Goal: Task Accomplishment & Management: Manage account settings

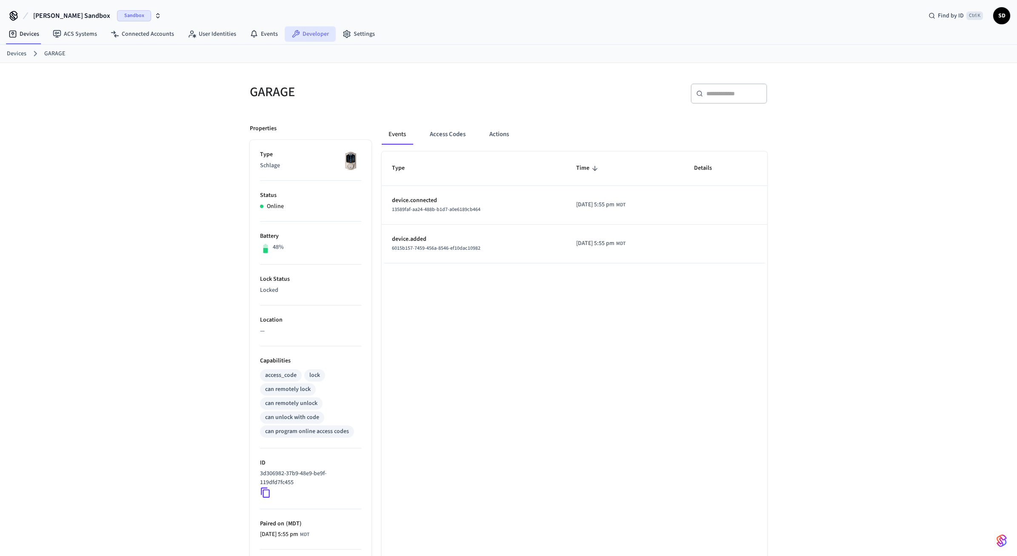
click at [316, 37] on link "Developer" at bounding box center [310, 33] width 51 height 15
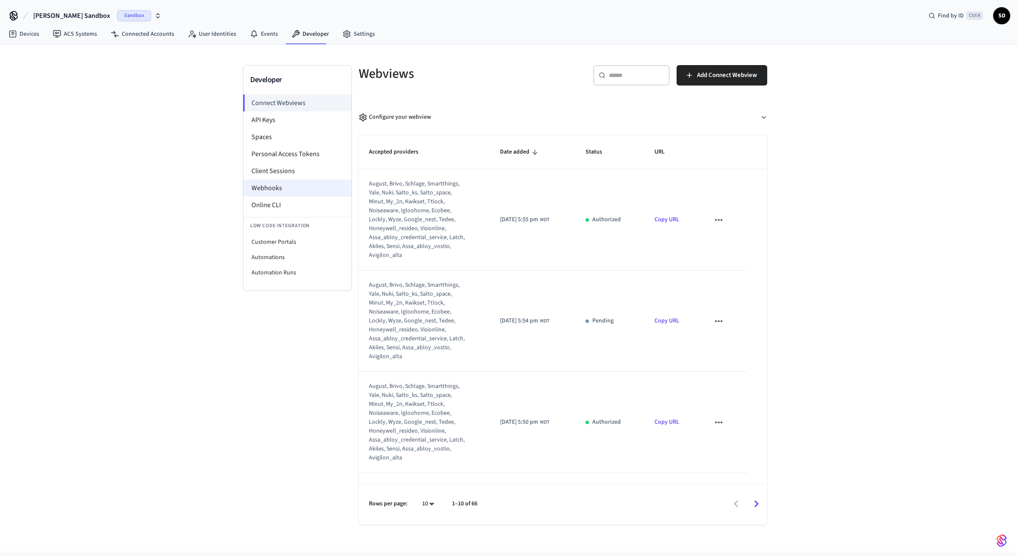
click at [269, 187] on li "Webhooks" at bounding box center [297, 188] width 108 height 17
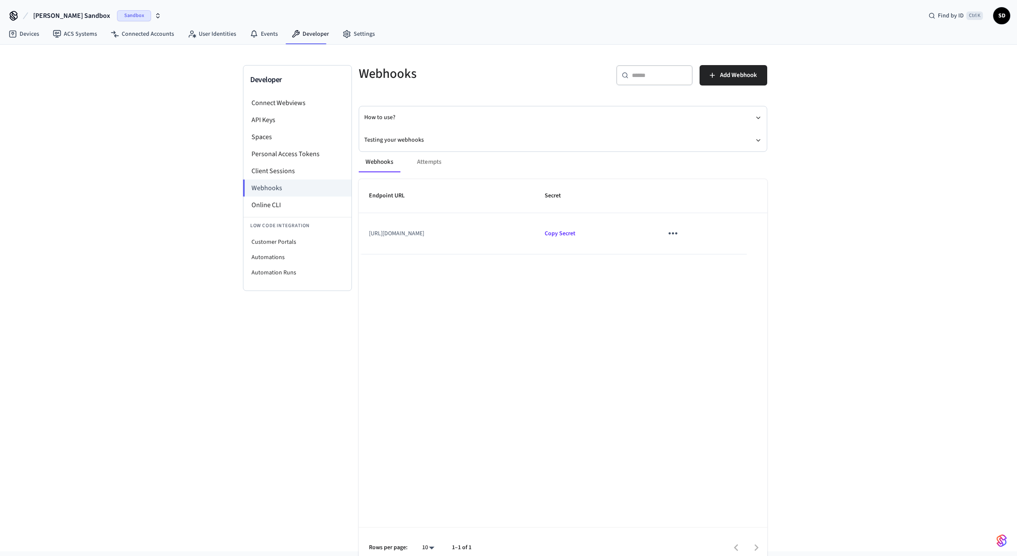
click at [510, 239] on td "[URL][DOMAIN_NAME]" at bounding box center [447, 233] width 176 height 41
drag, startPoint x: 515, startPoint y: 235, endPoint x: 439, endPoint y: 235, distance: 76.2
click at [439, 235] on td "[URL][DOMAIN_NAME]" at bounding box center [447, 233] width 176 height 41
click at [440, 235] on td "[URL][DOMAIN_NAME]" at bounding box center [447, 233] width 176 height 41
drag, startPoint x: 518, startPoint y: 233, endPoint x: 357, endPoint y: 232, distance: 160.9
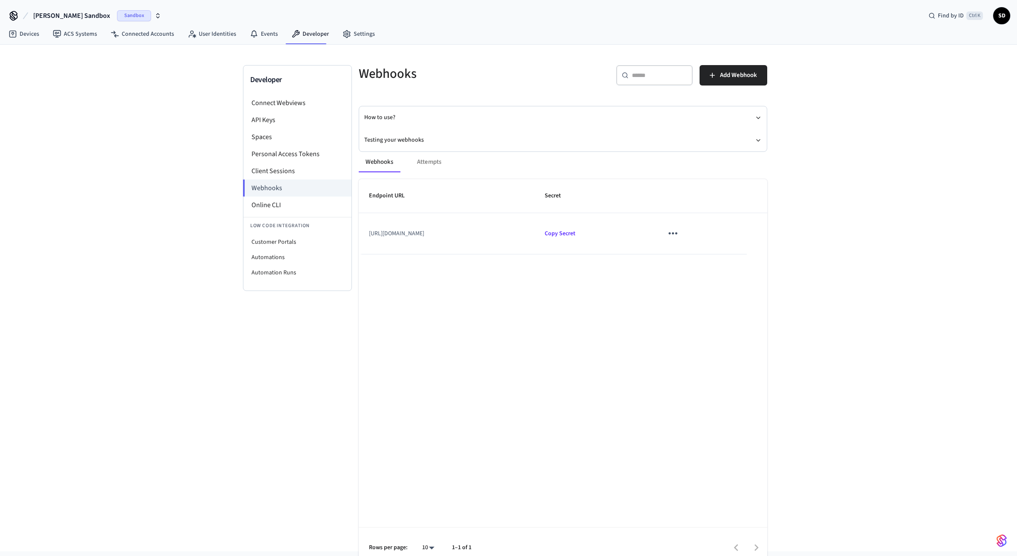
click at [359, 232] on div "Endpoint URL Secret [URL][DOMAIN_NAME] Copy Secret" at bounding box center [563, 216] width 409 height 75
copy td "[URL][DOMAIN_NAME]"
click at [746, 78] on span "Add Webhook" at bounding box center [738, 75] width 37 height 11
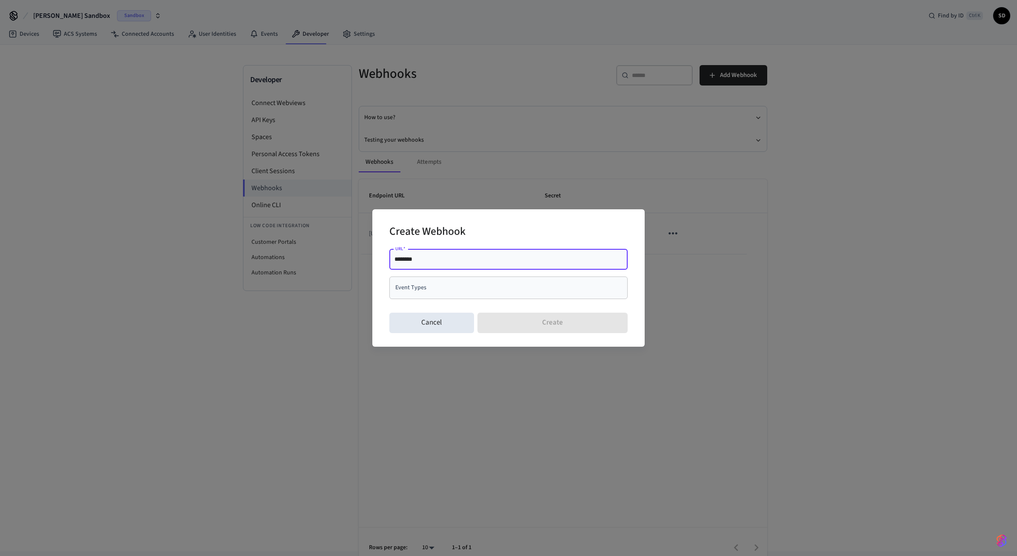
drag, startPoint x: 451, startPoint y: 262, endPoint x: 244, endPoint y: 257, distance: 207.3
click at [395, 257] on input "********" at bounding box center [509, 259] width 228 height 9
click at [522, 257] on input "**********" at bounding box center [509, 259] width 228 height 9
click at [523, 258] on input "**********" at bounding box center [509, 259] width 228 height 9
type input "**********"
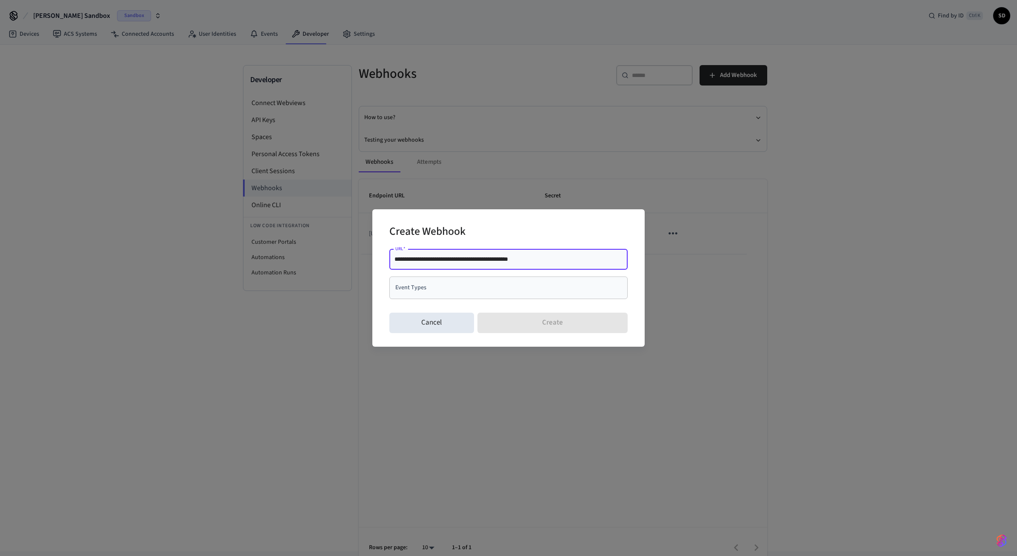
click at [512, 287] on input "Event Types" at bounding box center [502, 287] width 218 height 15
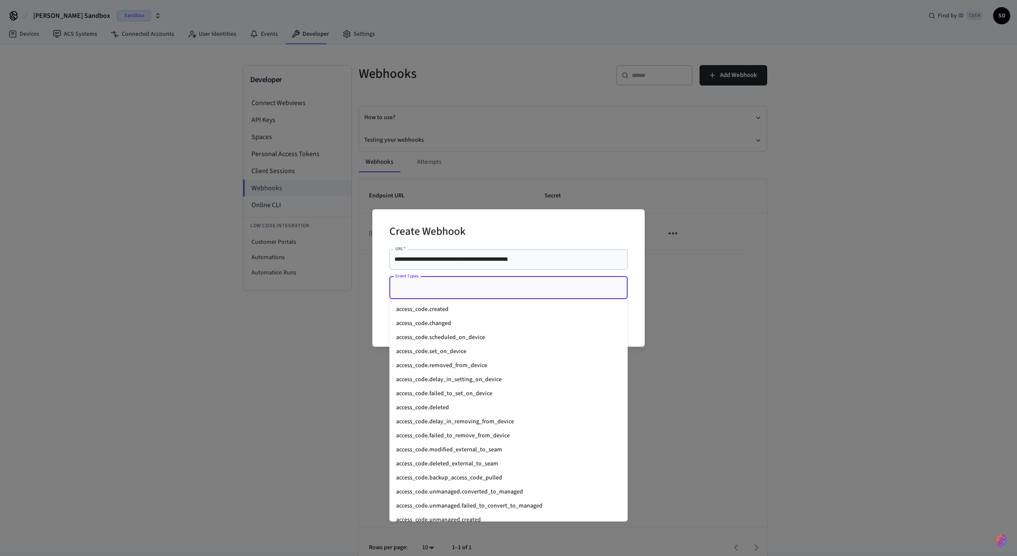
click at [461, 311] on li "access_code.created" at bounding box center [508, 310] width 238 height 14
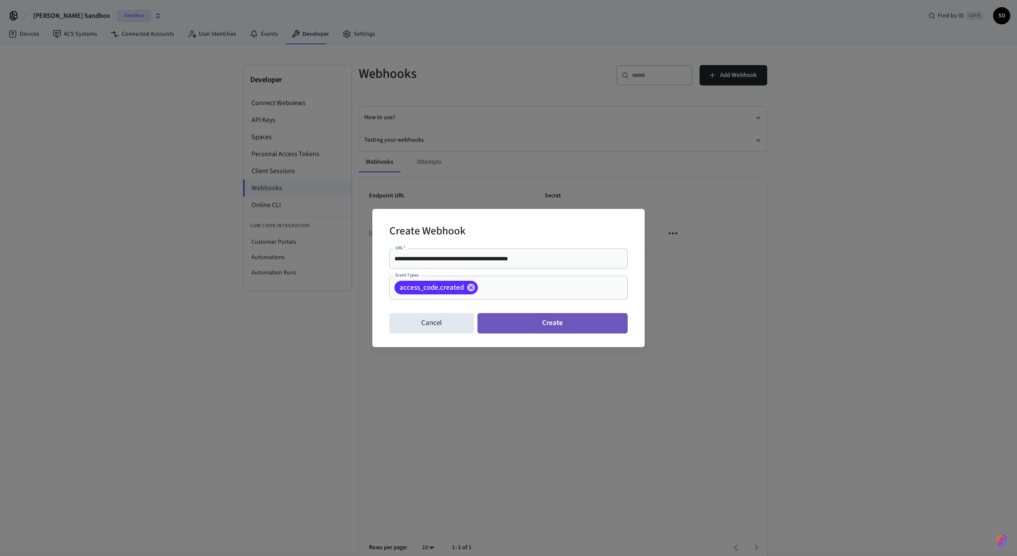
click at [564, 323] on button "Create" at bounding box center [553, 323] width 150 height 20
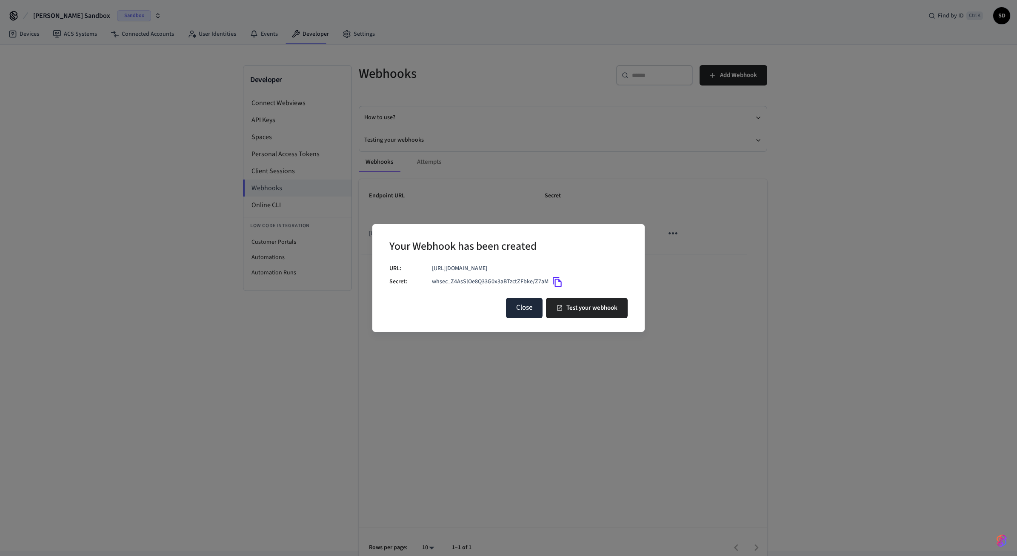
click at [532, 310] on button "Close" at bounding box center [524, 308] width 37 height 20
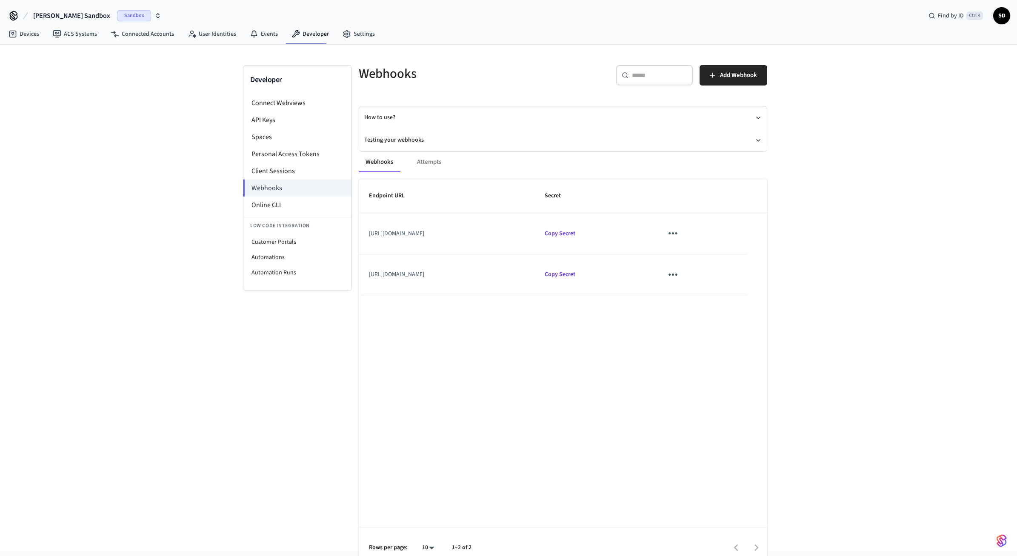
click at [806, 391] on div "Developer Connect Webviews API Keys Spaces Personal Access Tokens Client Sessio…" at bounding box center [508, 298] width 1017 height 507
click at [680, 277] on icon "sticky table" at bounding box center [673, 274] width 13 height 13
click at [733, 323] on li "Delete" at bounding box center [726, 323] width 40 height 23
click at [575, 235] on span "Copy Secret" at bounding box center [560, 233] width 31 height 9
click at [478, 259] on div "Developer Connect Webviews API Keys Spaces Personal Access Tokens Client Sessio…" at bounding box center [508, 298] width 1017 height 507
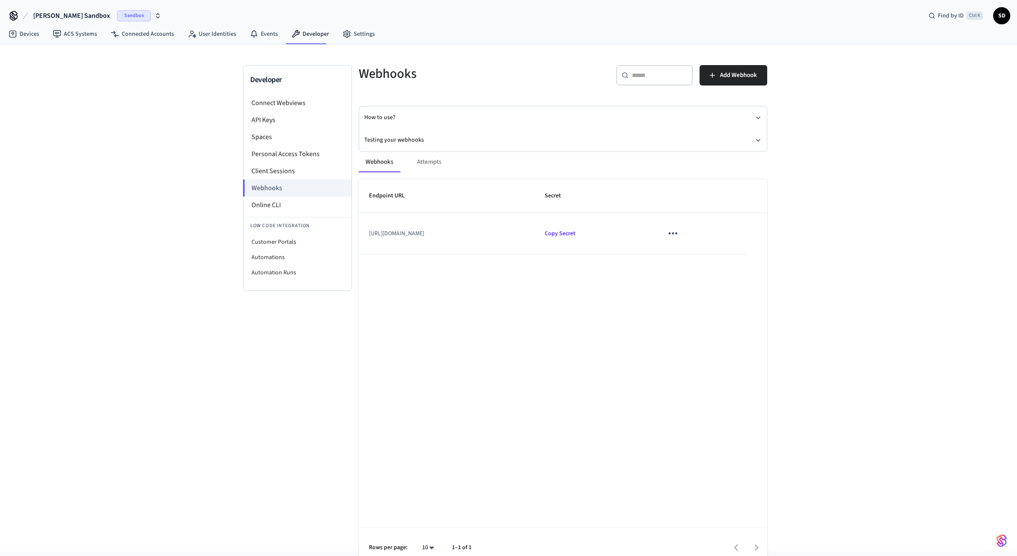
click at [492, 406] on div "Endpoint URL Secret [URL][DOMAIN_NAME] Copy Secret Rows per page: 10 ** 1–1 of 1" at bounding box center [563, 373] width 409 height 389
drag, startPoint x: 730, startPoint y: 298, endPoint x: 889, endPoint y: 99, distance: 254.7
click at [893, 100] on div "Developer Connect Webviews API Keys Spaces Personal Access Tokens Client Sessio…" at bounding box center [508, 298] width 1017 height 507
click at [207, 41] on link "User Identities" at bounding box center [212, 33] width 62 height 15
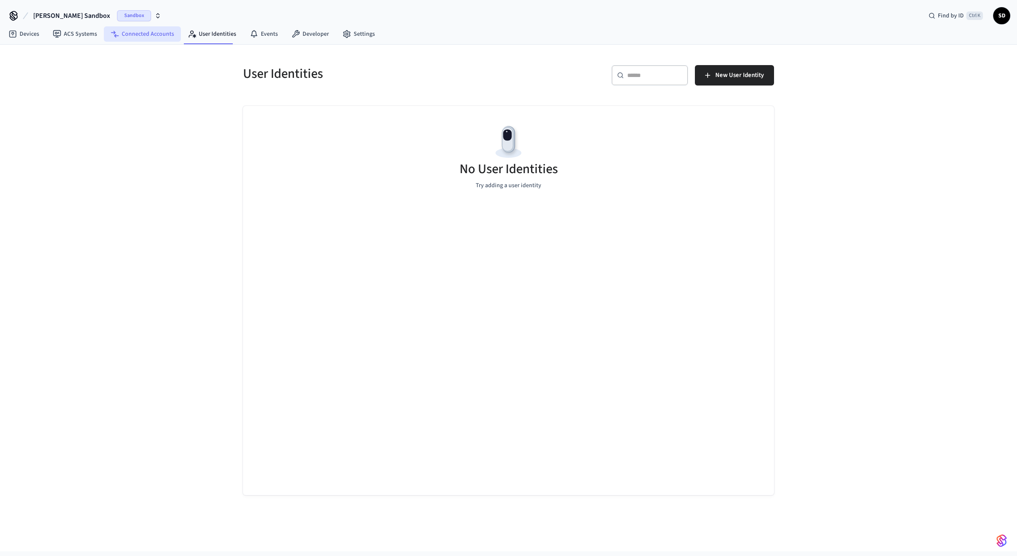
click at [150, 27] on link "Connected Accounts" at bounding box center [142, 33] width 77 height 15
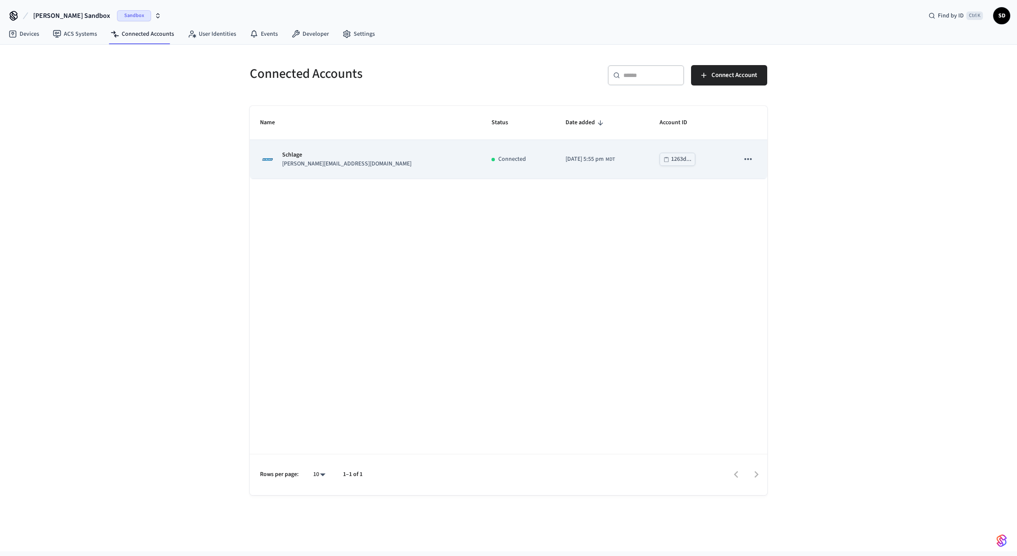
click at [750, 157] on icon "sticky table" at bounding box center [748, 159] width 11 height 11
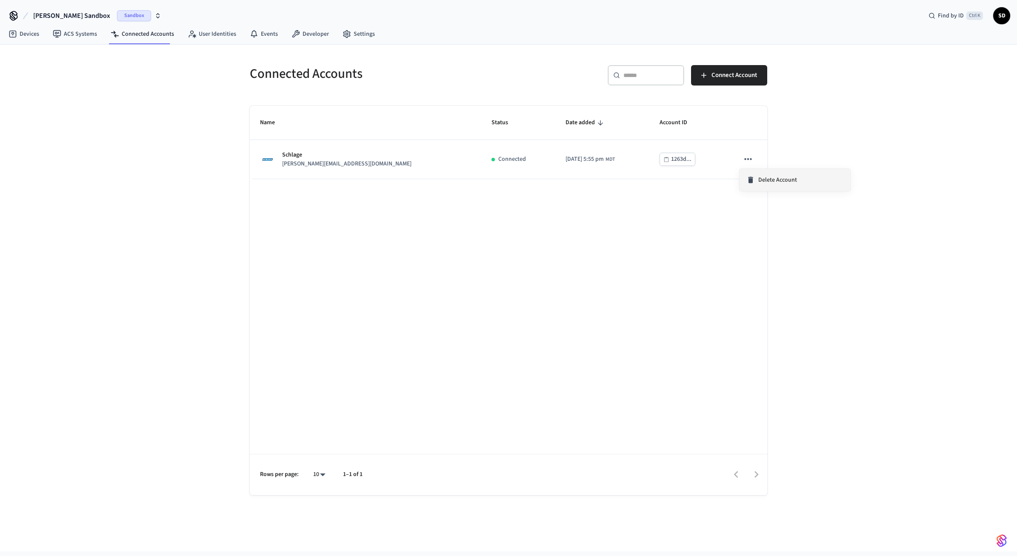
click at [760, 177] on span "Delete Account" at bounding box center [777, 180] width 39 height 9
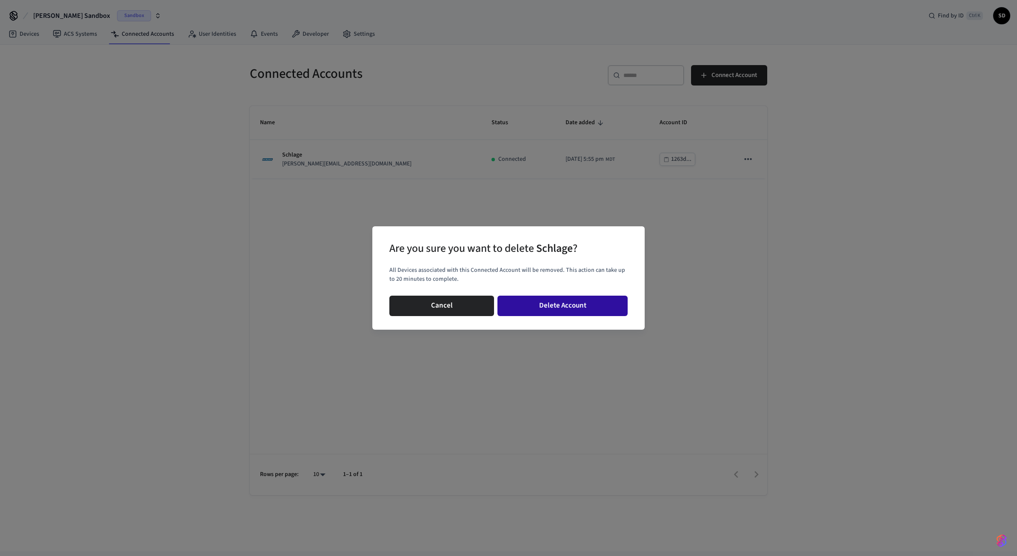
click at [553, 309] on button "Delete Account" at bounding box center [563, 306] width 130 height 20
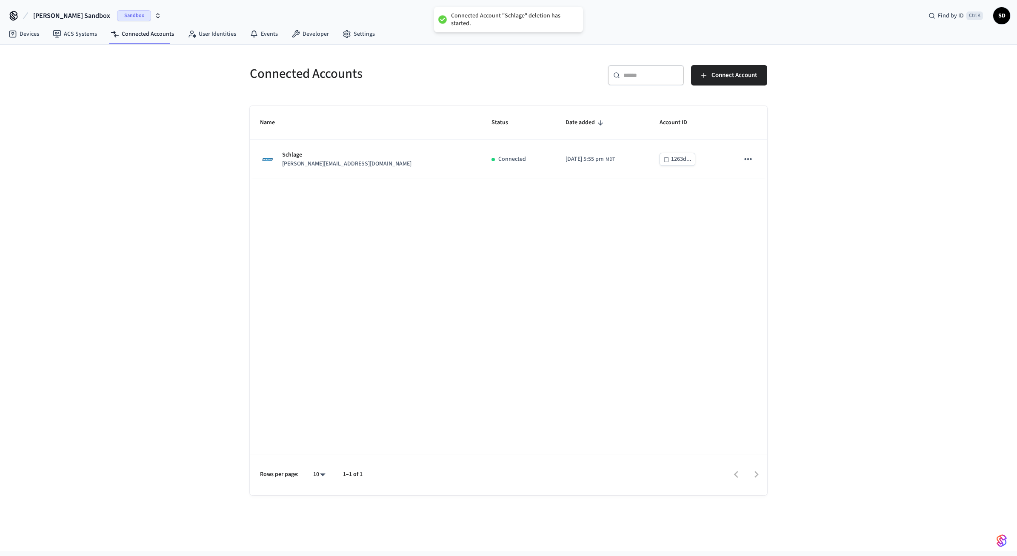
click at [656, 318] on div "Name Status Date added Account ID Schlage [PERSON_NAME][EMAIL_ADDRESS][DOMAIN_N…" at bounding box center [509, 300] width 518 height 389
click at [751, 80] on span "Connect Account" at bounding box center [735, 75] width 46 height 11
click at [936, 144] on div "Connected Accounts ​ ​ Connect Account Name Status Date added Account ID Schlag…" at bounding box center [508, 298] width 1017 height 507
click at [864, 168] on div "Connected Accounts ​ ​ Connect Account Name Status Date added Account ID Schlag…" at bounding box center [508, 298] width 1017 height 507
click at [34, 38] on link "Devices" at bounding box center [24, 33] width 44 height 15
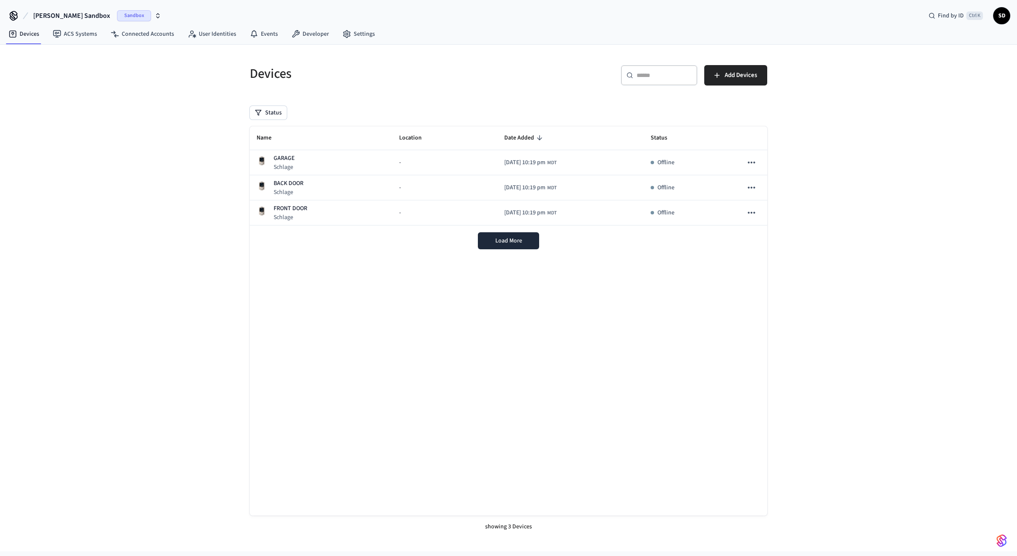
click at [867, 149] on div "Devices ​ ​ Add Devices Status Name Location Date Added Status GARAGE Schlage -…" at bounding box center [508, 298] width 1017 height 507
click at [157, 36] on link "Connected Accounts" at bounding box center [142, 33] width 77 height 15
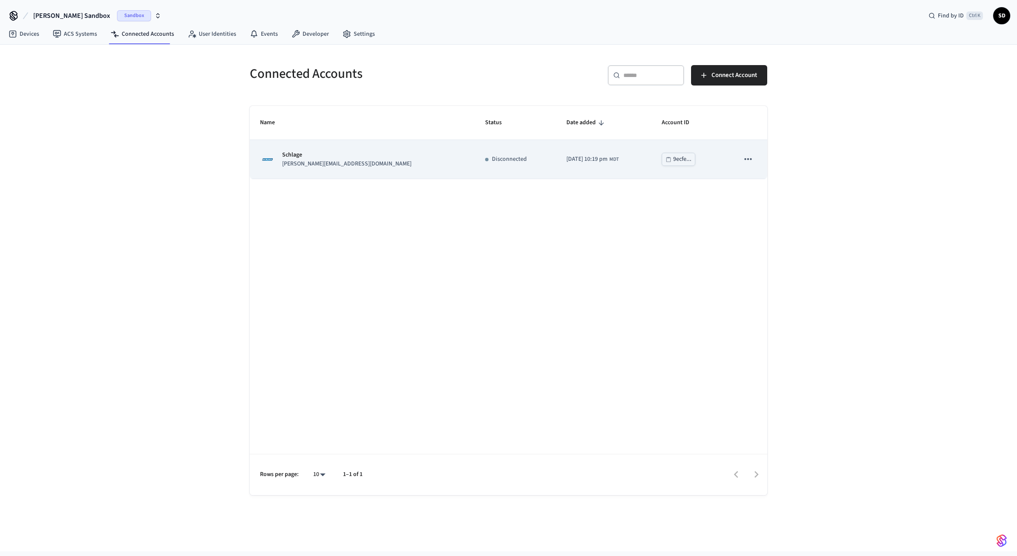
click at [748, 159] on icon "sticky table" at bounding box center [748, 159] width 11 height 11
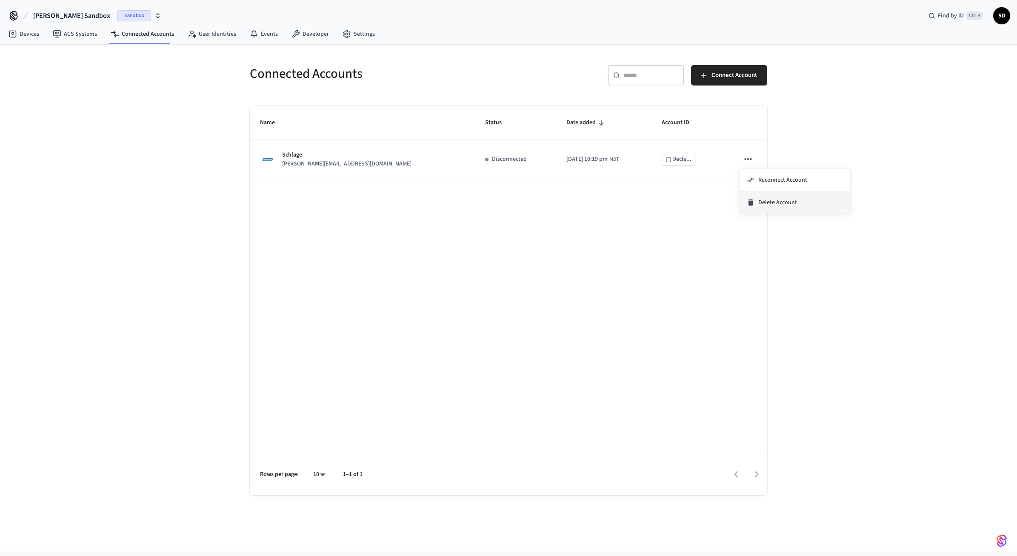
click at [770, 202] on span "Delete Account" at bounding box center [777, 202] width 39 height 9
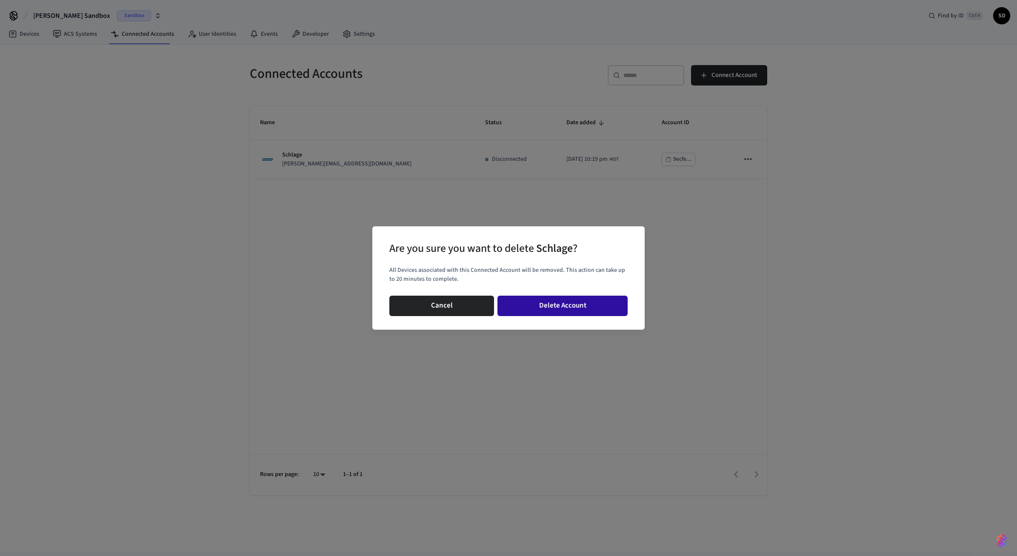
click at [566, 304] on button "Delete Account" at bounding box center [563, 306] width 130 height 20
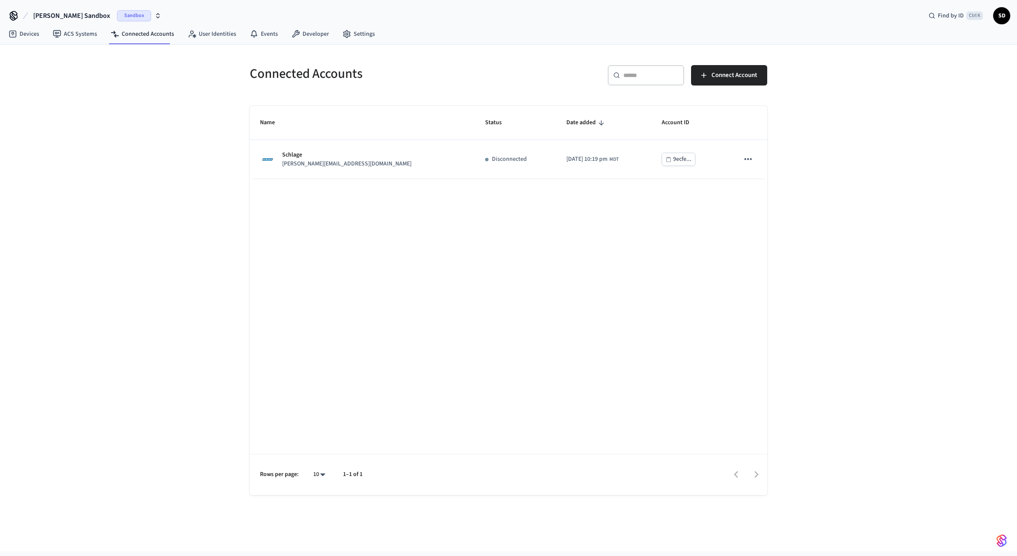
drag, startPoint x: 585, startPoint y: 229, endPoint x: 689, endPoint y: 203, distance: 106.8
click at [586, 228] on div "Name Status Date added Account ID Schlage [PERSON_NAME][EMAIL_ADDRESS][DOMAIN_N…" at bounding box center [509, 300] width 518 height 389
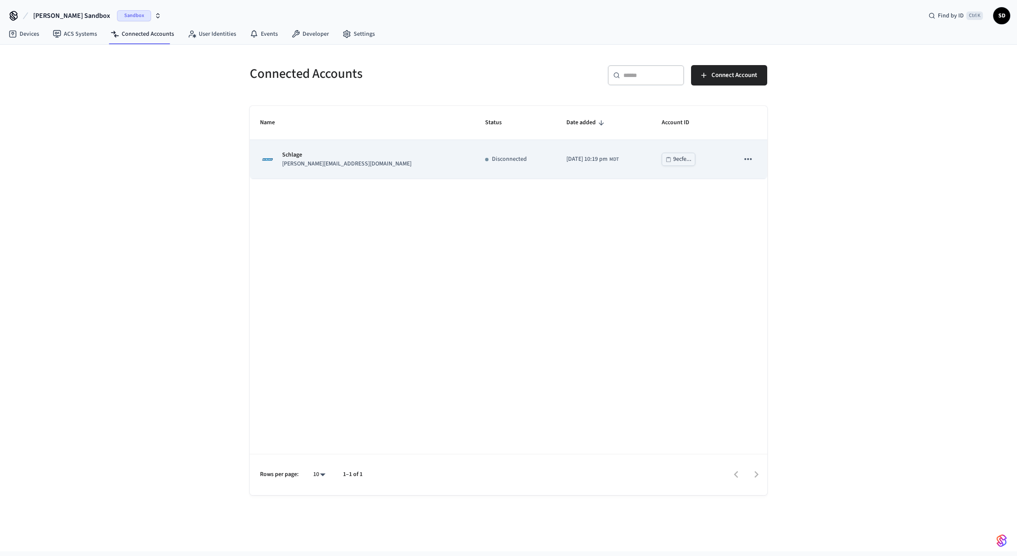
click at [749, 160] on icon "sticky table" at bounding box center [747, 159] width 7 height 2
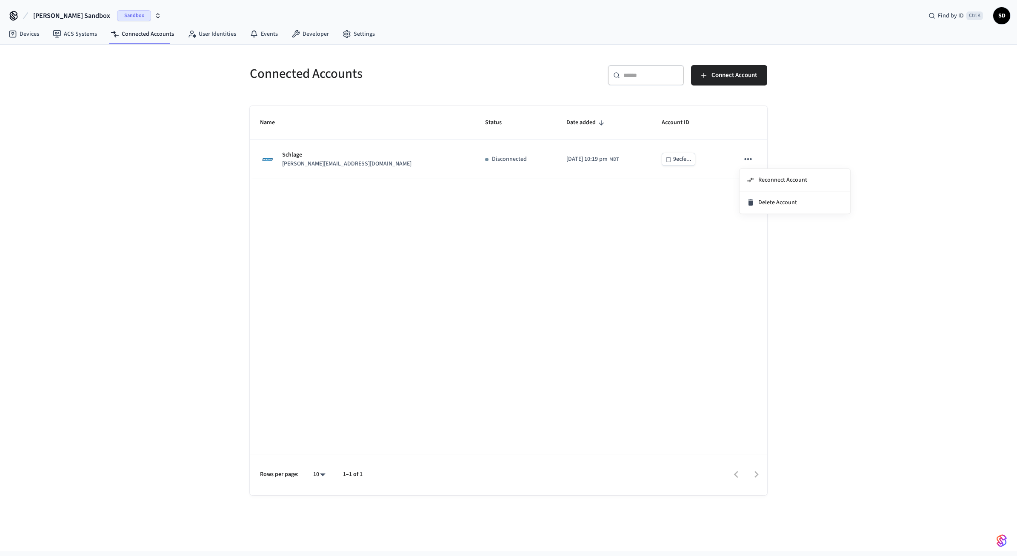
drag, startPoint x: 830, startPoint y: 120, endPoint x: 763, endPoint y: 106, distance: 68.0
click at [828, 120] on div at bounding box center [508, 278] width 1017 height 556
click at [736, 76] on span "Connect Account" at bounding box center [735, 75] width 46 height 11
drag, startPoint x: 370, startPoint y: 268, endPoint x: 369, endPoint y: 276, distance: 8.1
click at [370, 273] on div "Name Status Date added Account ID Schlage [PERSON_NAME][EMAIL_ADDRESS][DOMAIN_N…" at bounding box center [509, 300] width 518 height 389
